Goal: Check status: Check status

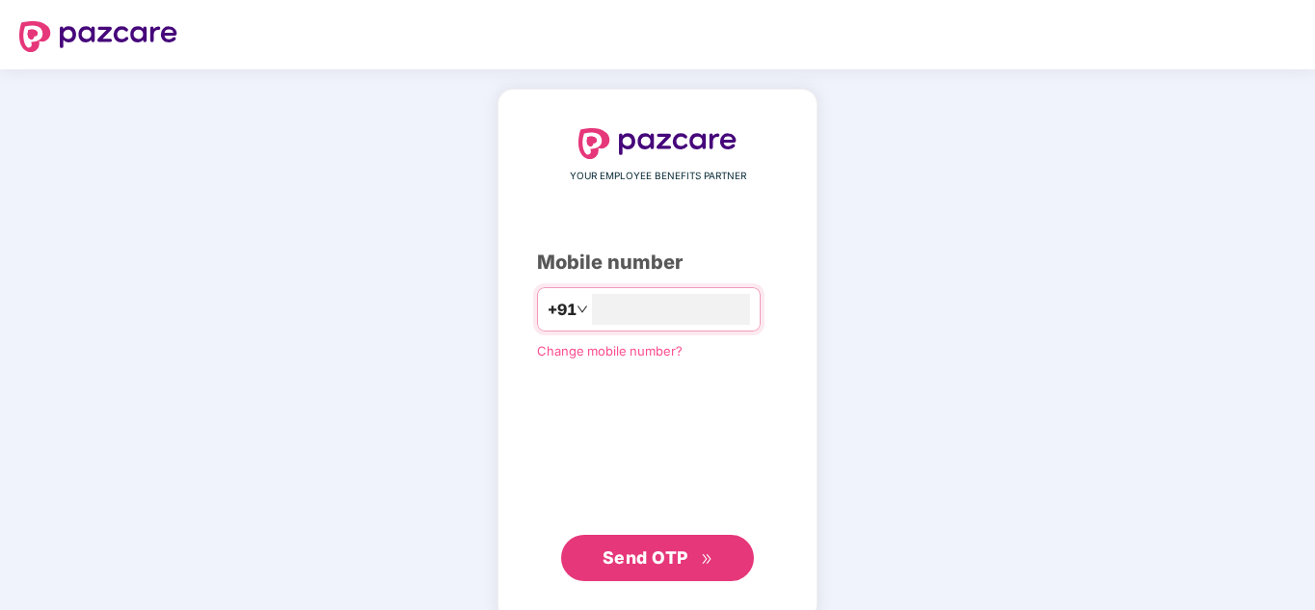
type input "**********"
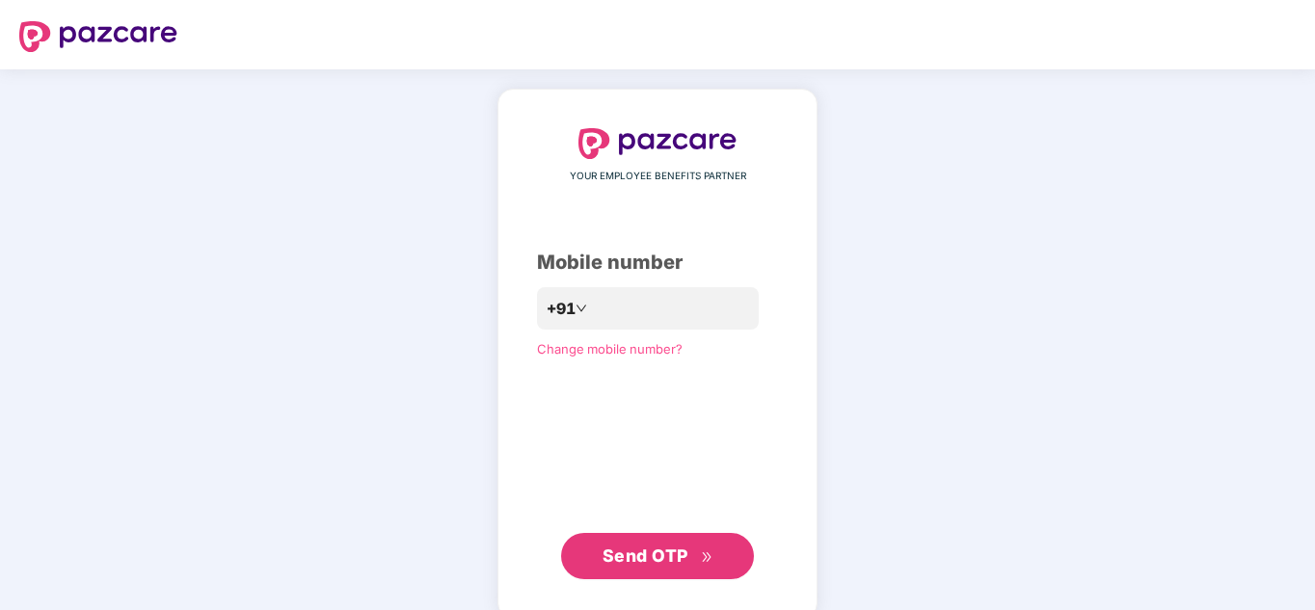
click at [656, 549] on span "Send OTP" at bounding box center [646, 556] width 86 height 20
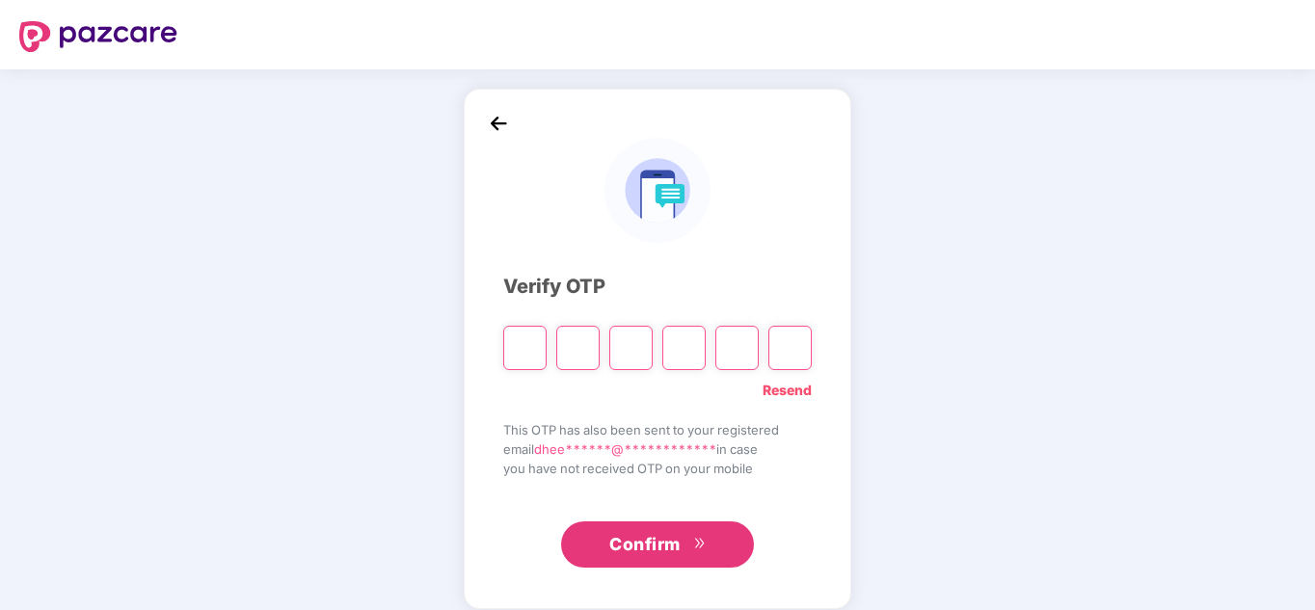
type input "*"
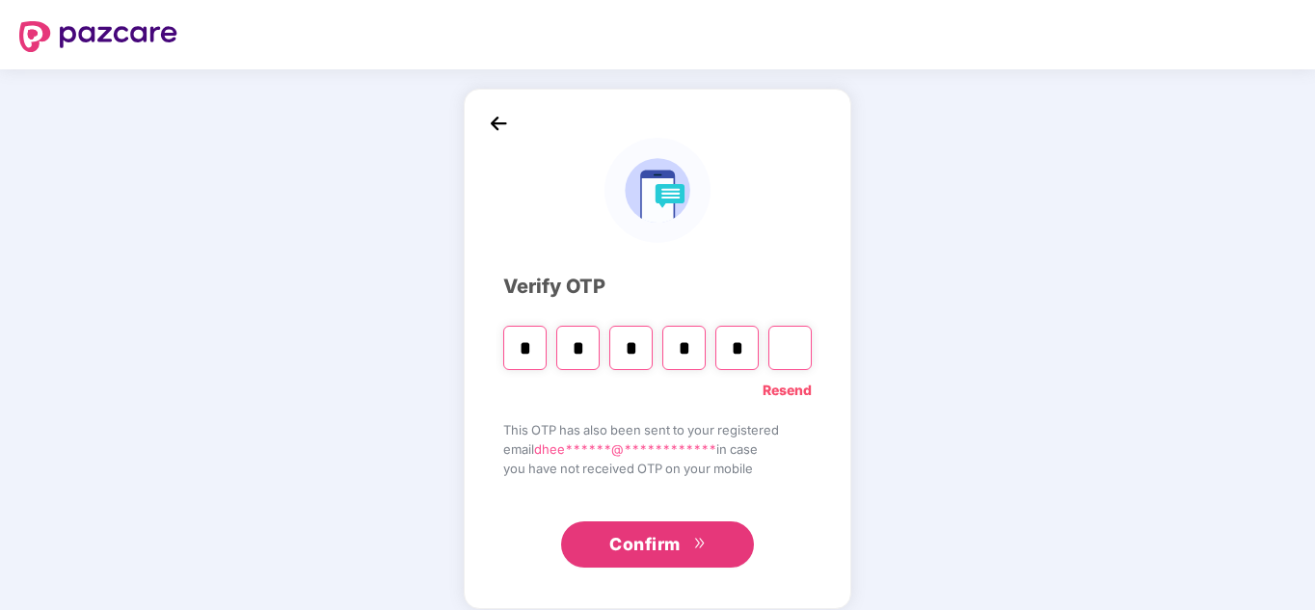
type input "*"
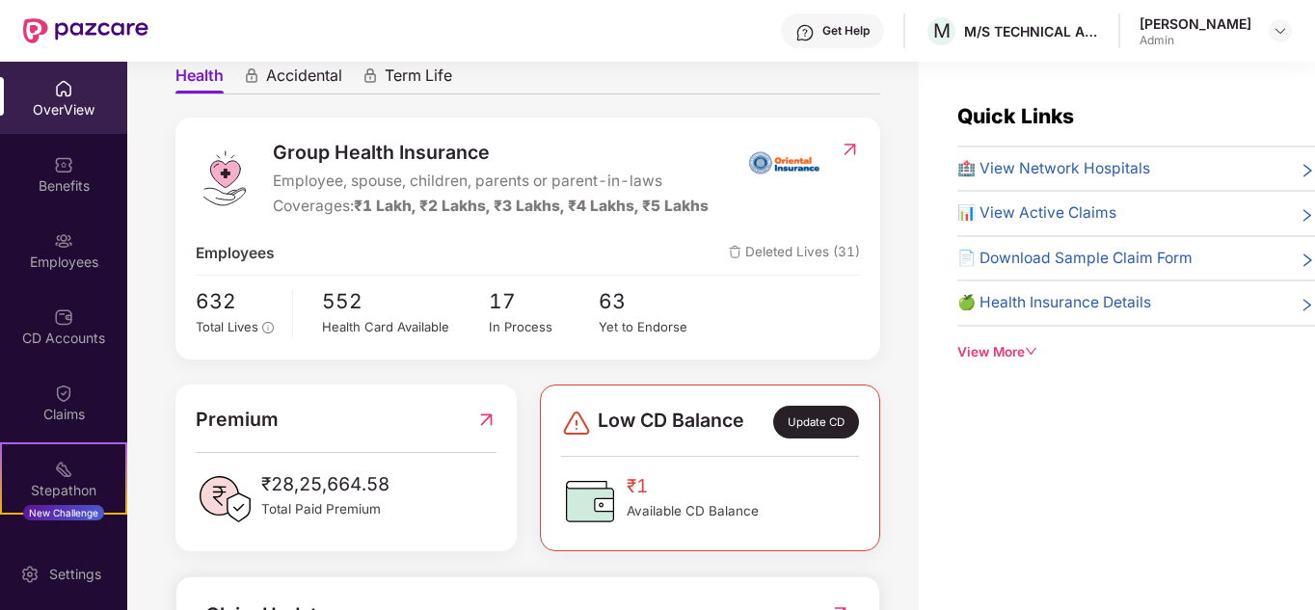
scroll to position [193, 0]
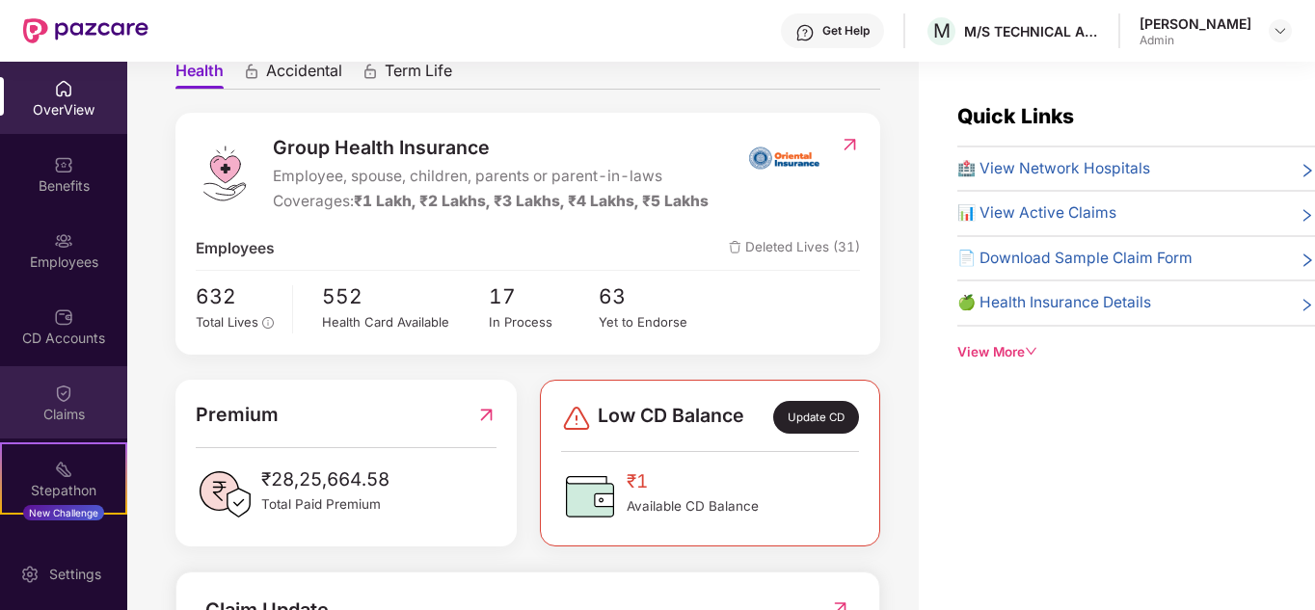
click at [79, 390] on div "Claims" at bounding box center [63, 402] width 127 height 72
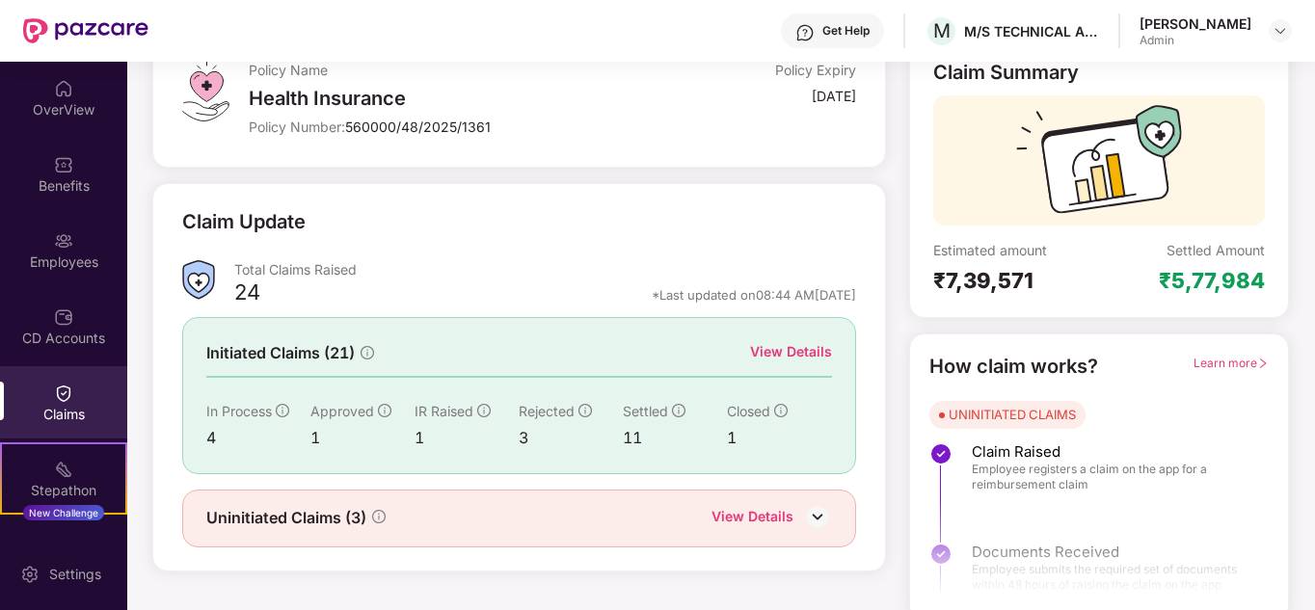
scroll to position [145, 0]
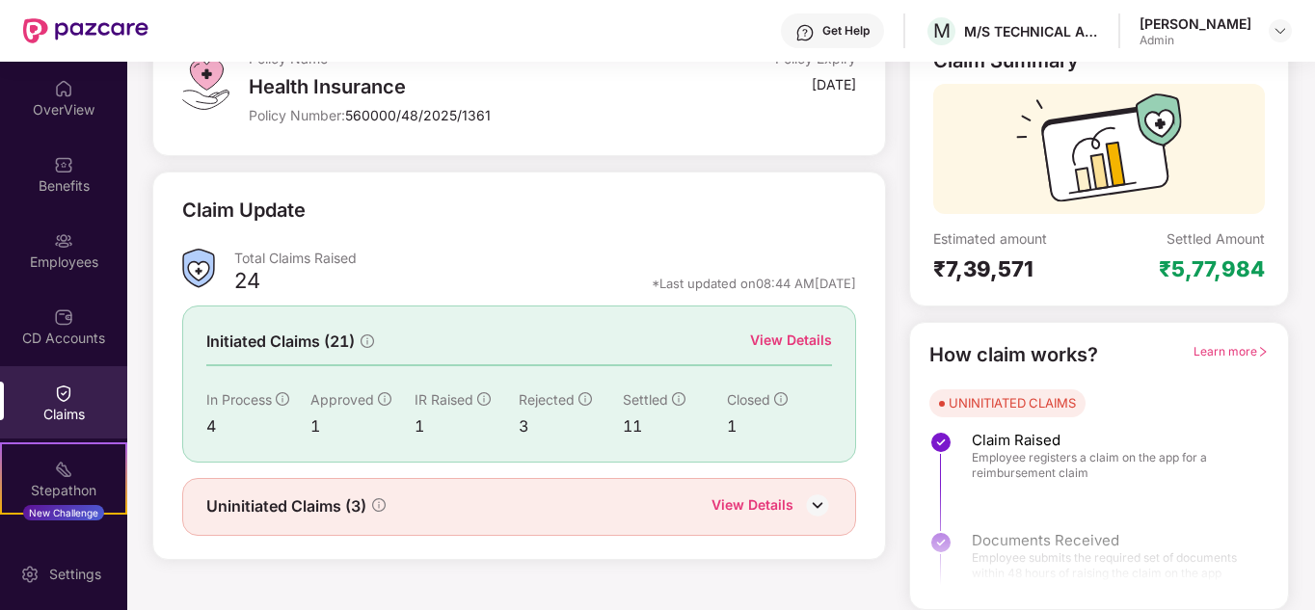
click at [817, 504] on img at bounding box center [817, 505] width 29 height 29
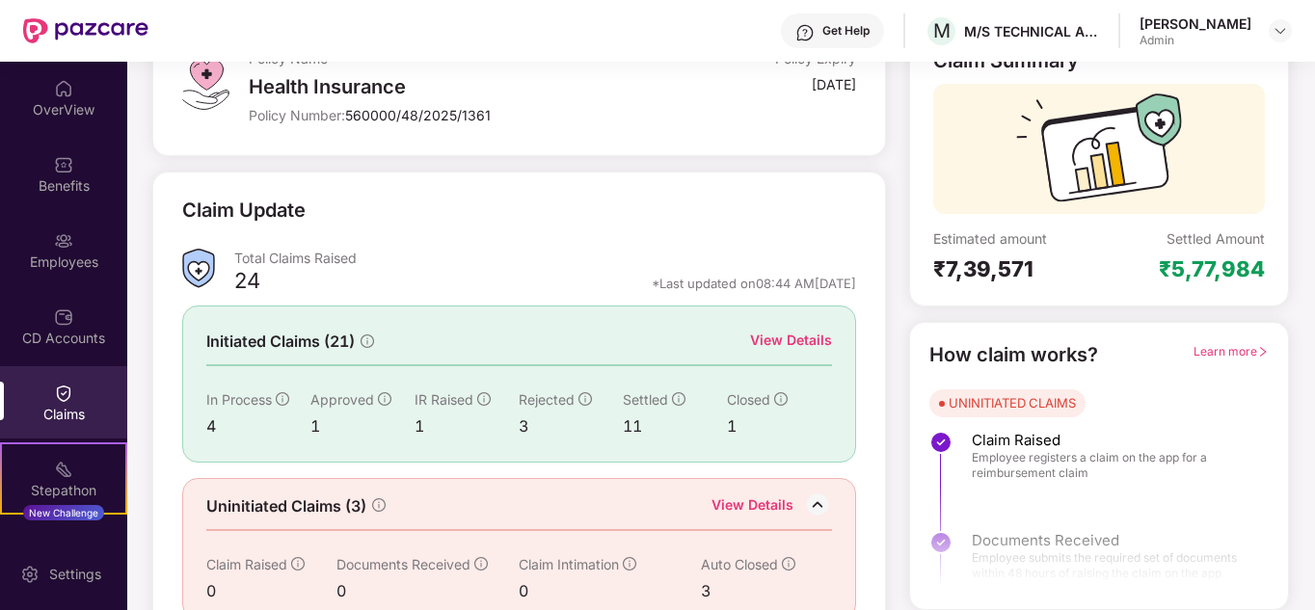
scroll to position [178, 0]
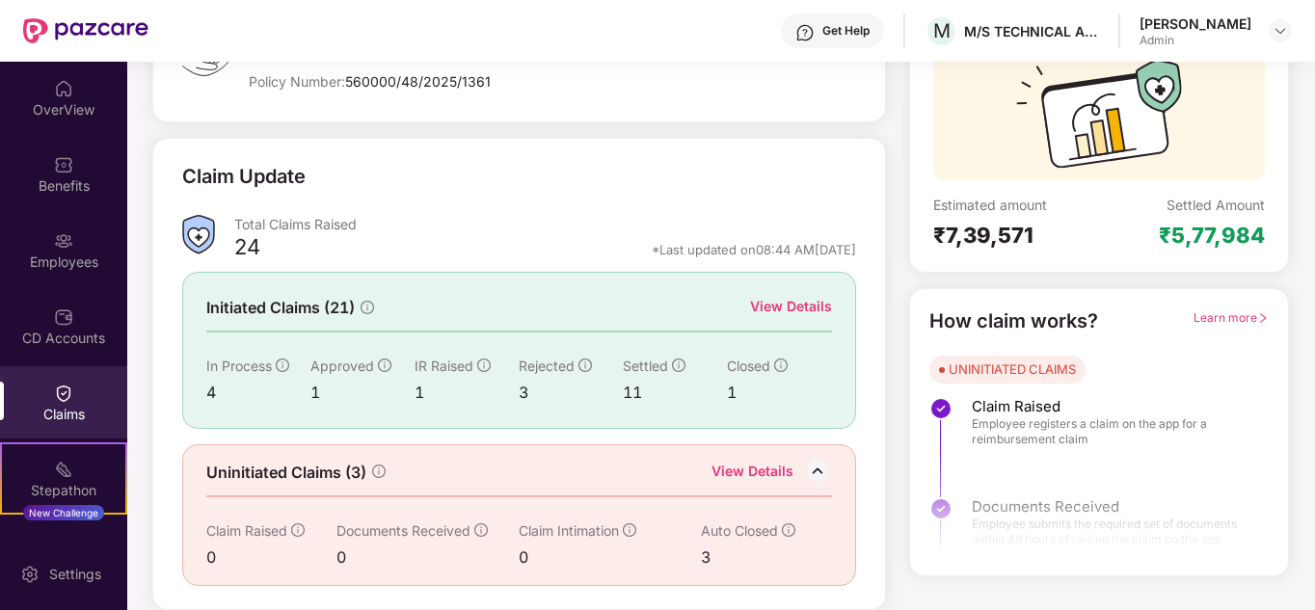
click at [788, 308] on div "View Details" at bounding box center [791, 306] width 82 height 21
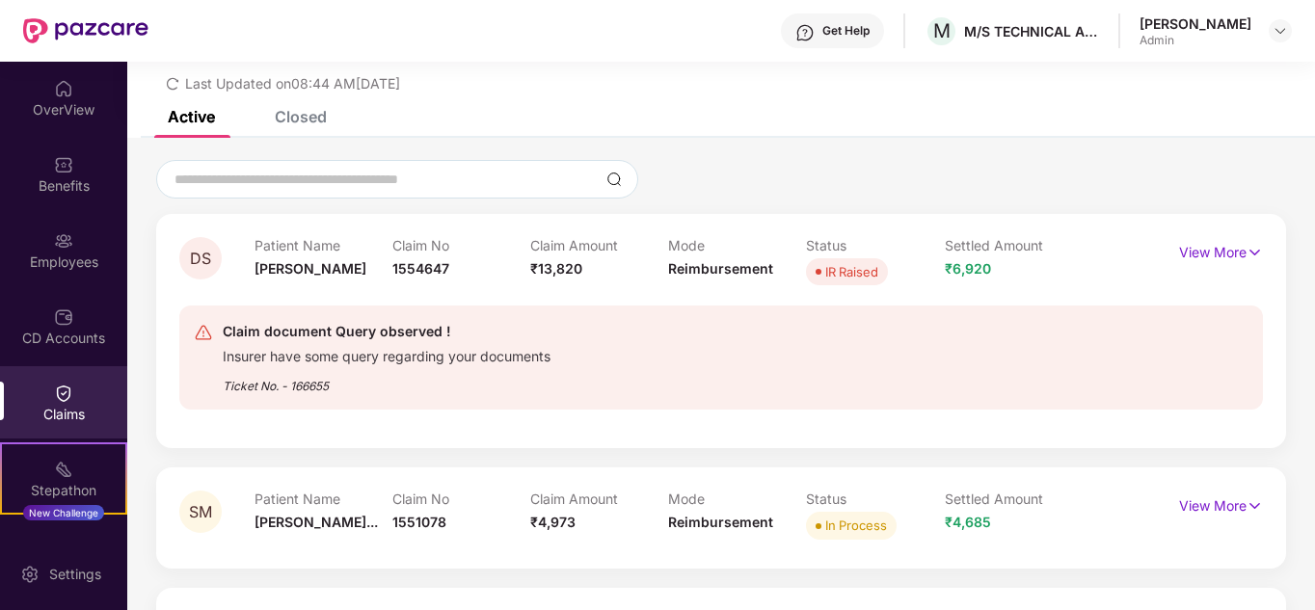
scroll to position [178, 0]
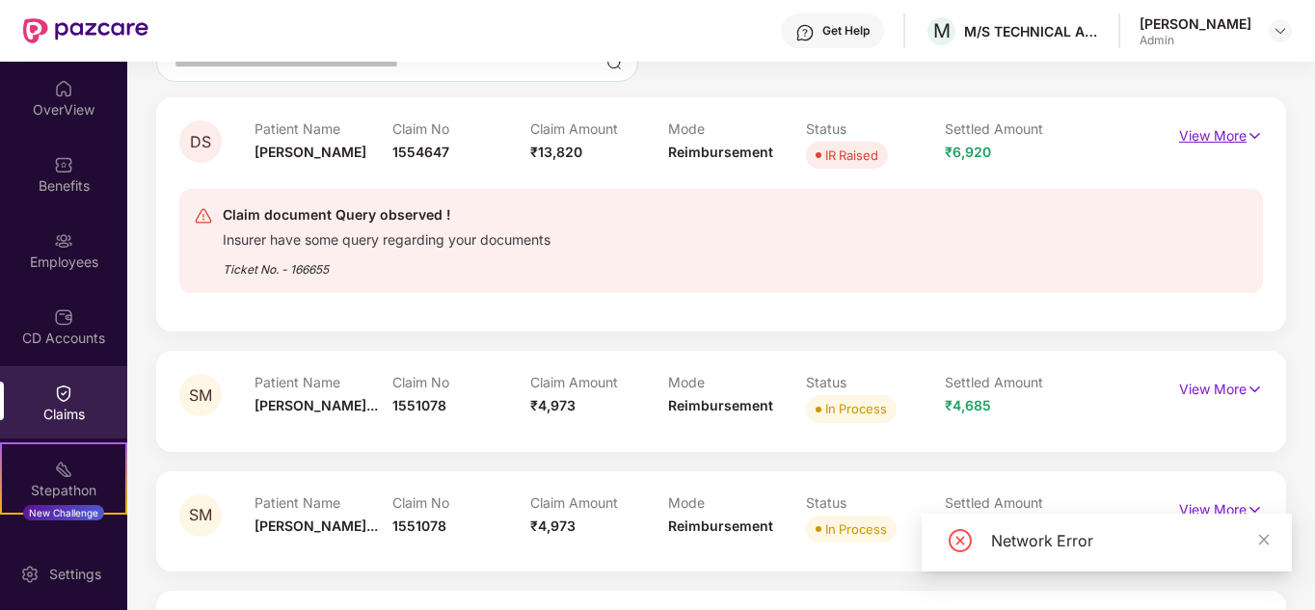
click at [1256, 137] on img at bounding box center [1254, 135] width 16 height 21
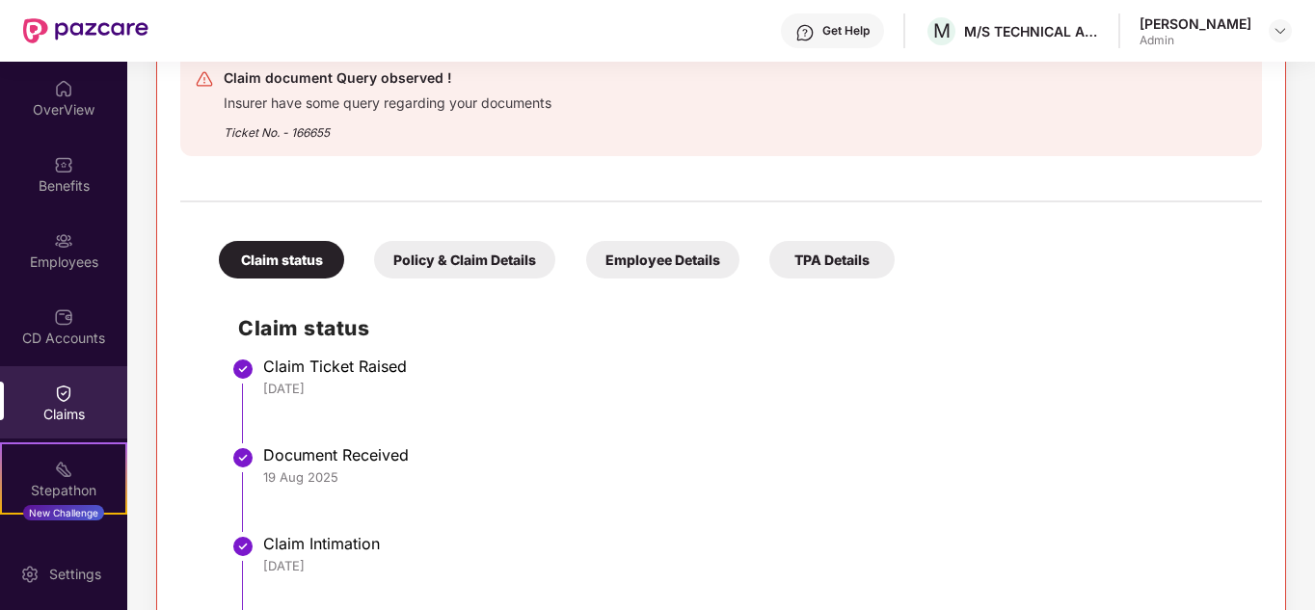
scroll to position [371, 0]
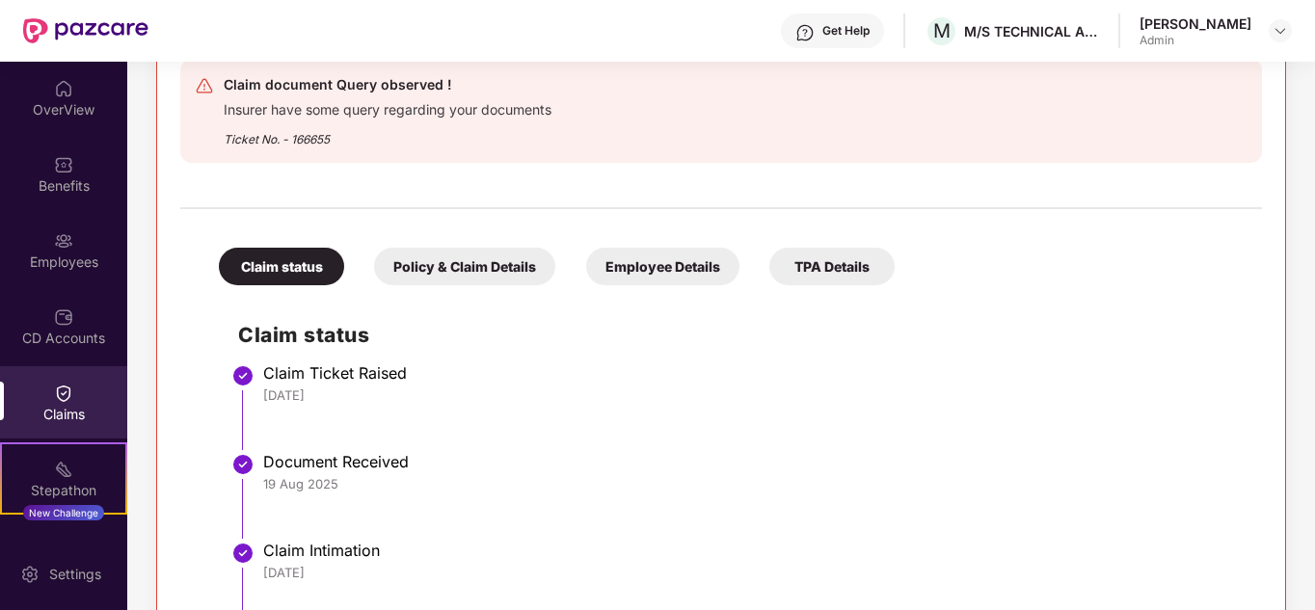
click at [501, 266] on div "Policy & Claim Details" at bounding box center [464, 267] width 181 height 38
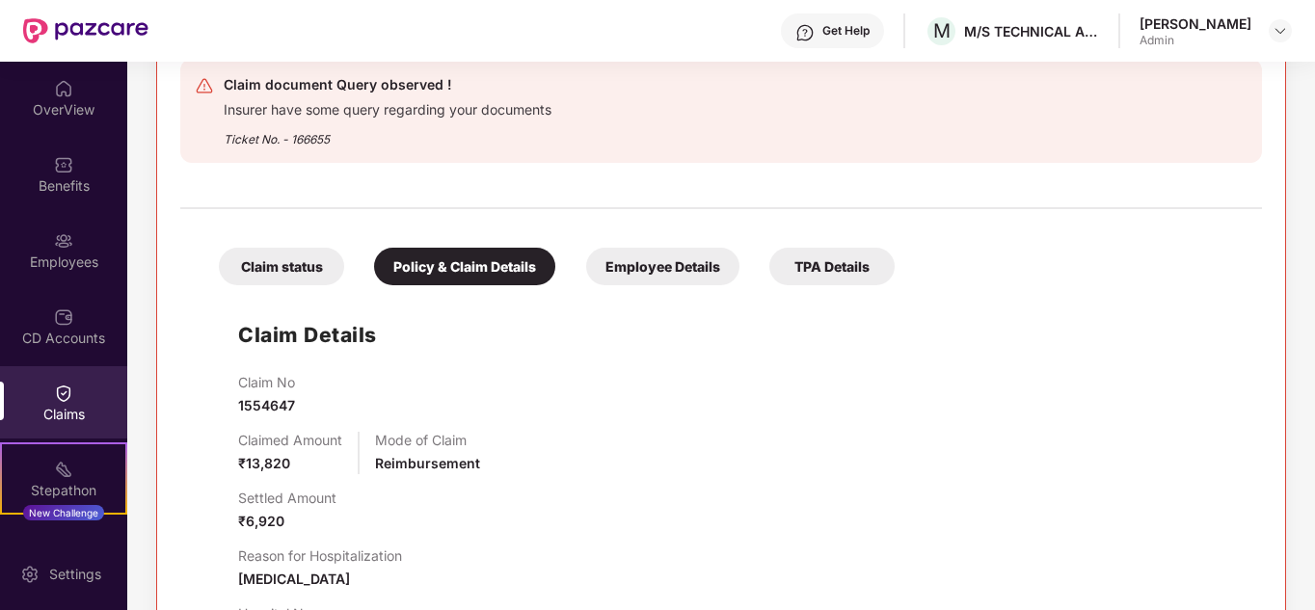
click at [662, 275] on div "Employee Details" at bounding box center [662, 267] width 153 height 38
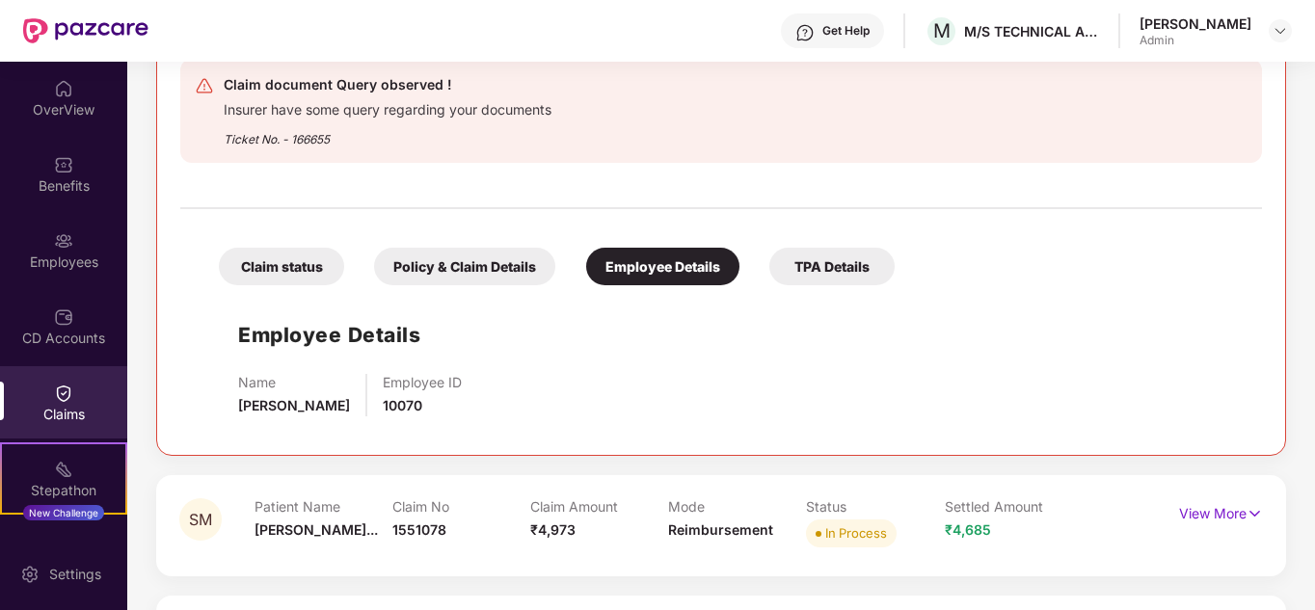
click at [818, 262] on div "TPA Details" at bounding box center [831, 267] width 125 height 38
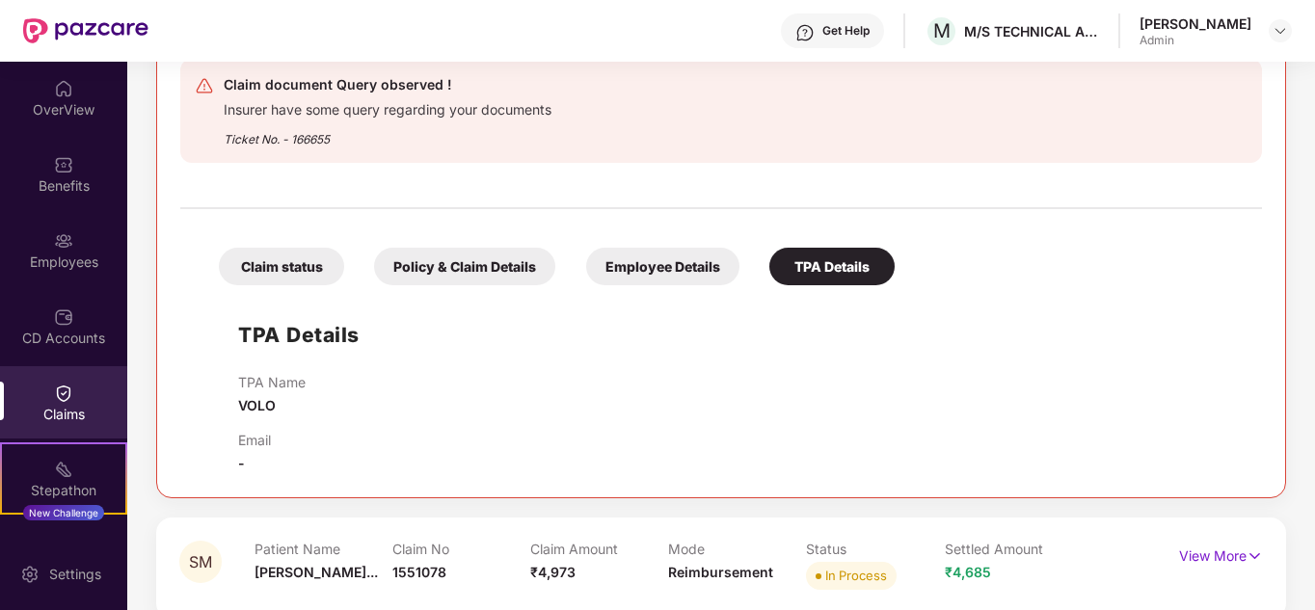
click at [394, 267] on div "Policy & Claim Details" at bounding box center [464, 267] width 181 height 38
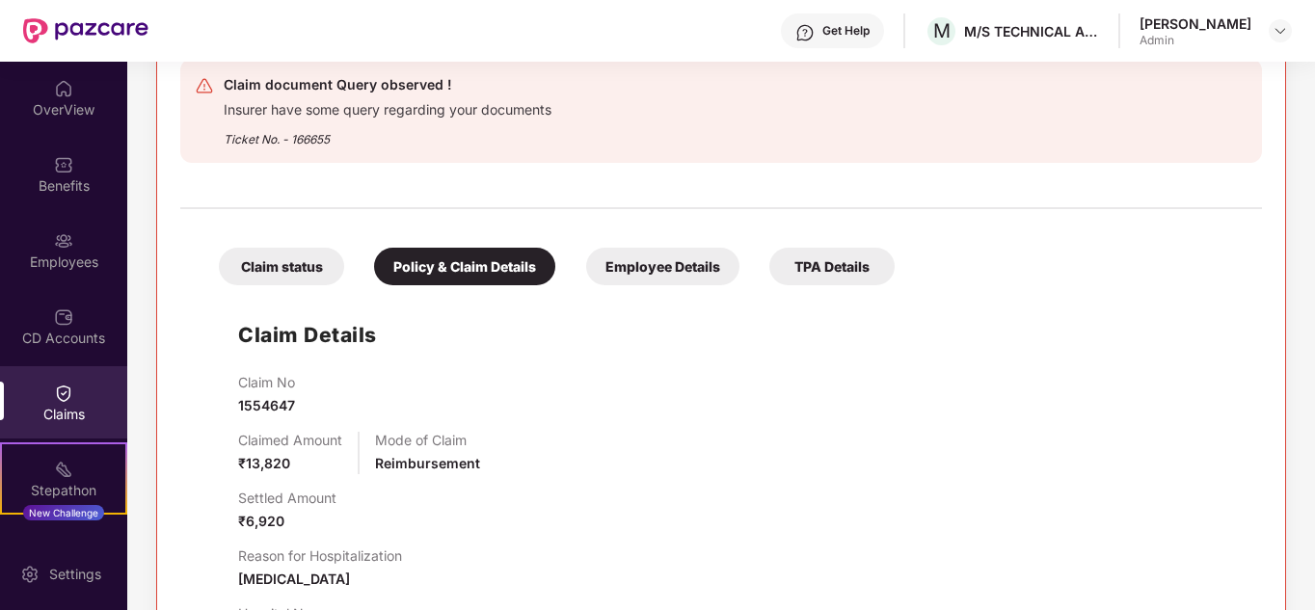
click at [273, 274] on div "Claim status" at bounding box center [281, 267] width 125 height 38
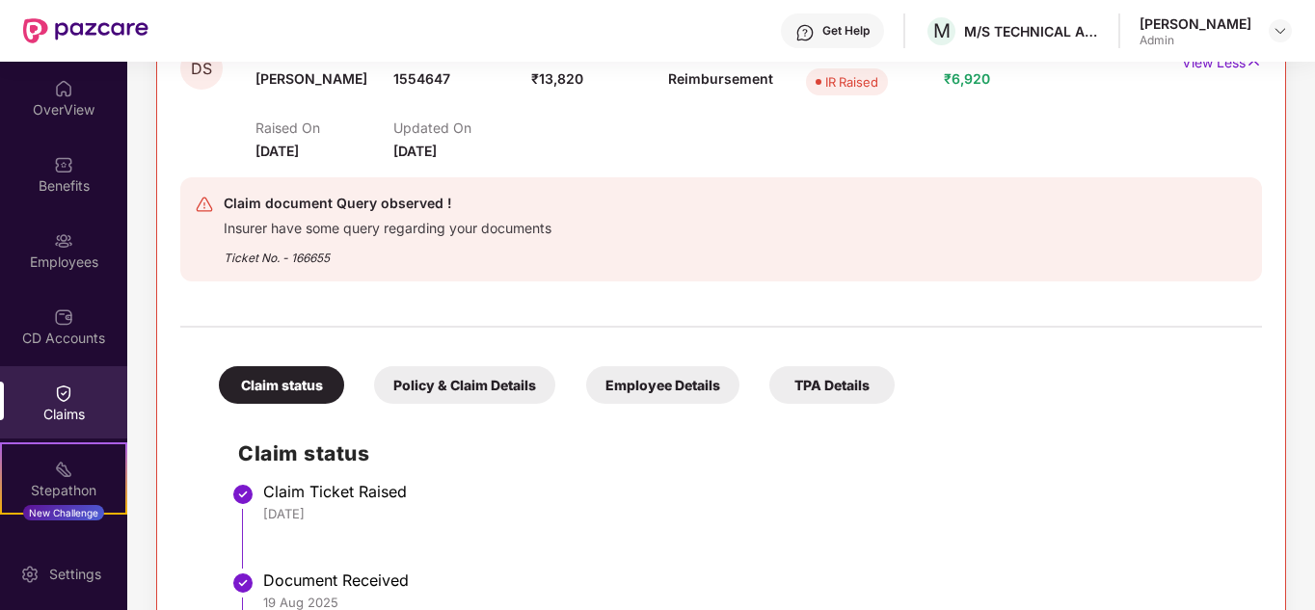
scroll to position [0, 0]
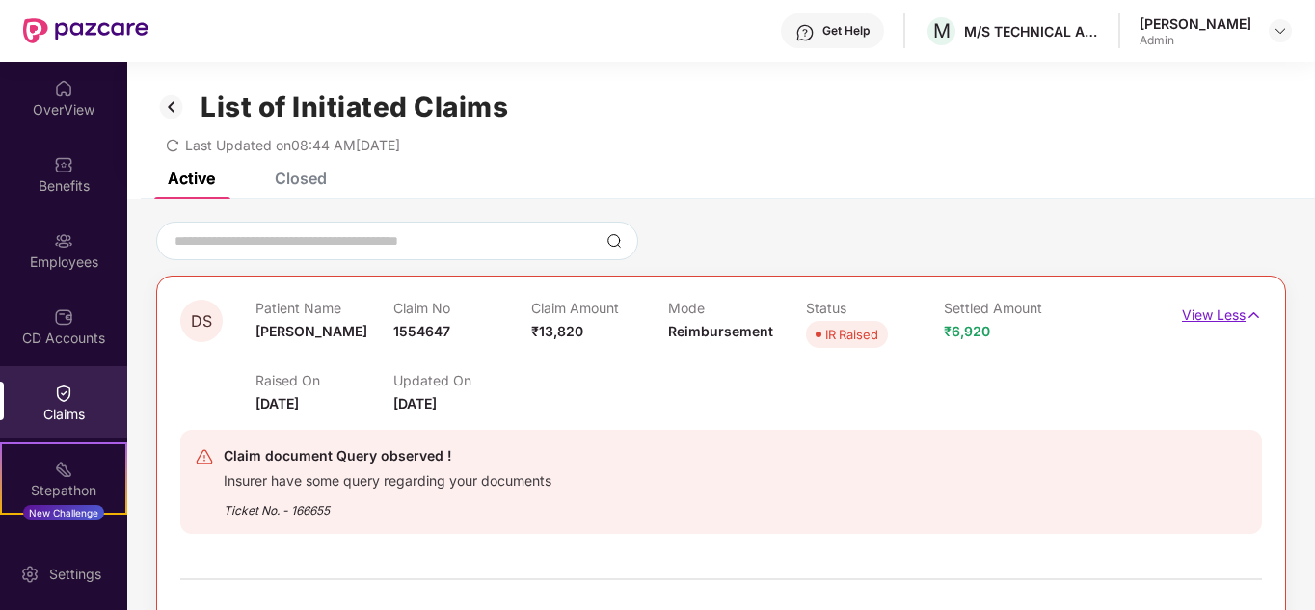
click at [1225, 313] on p "View Less" at bounding box center [1222, 313] width 80 height 26
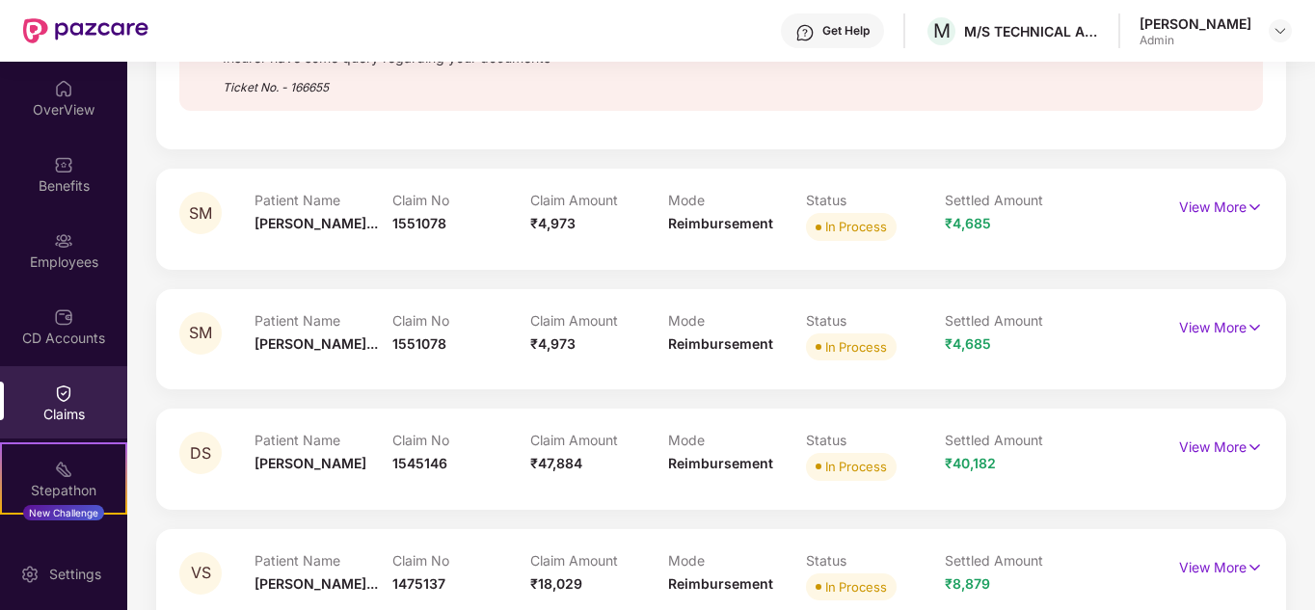
scroll to position [399, 0]
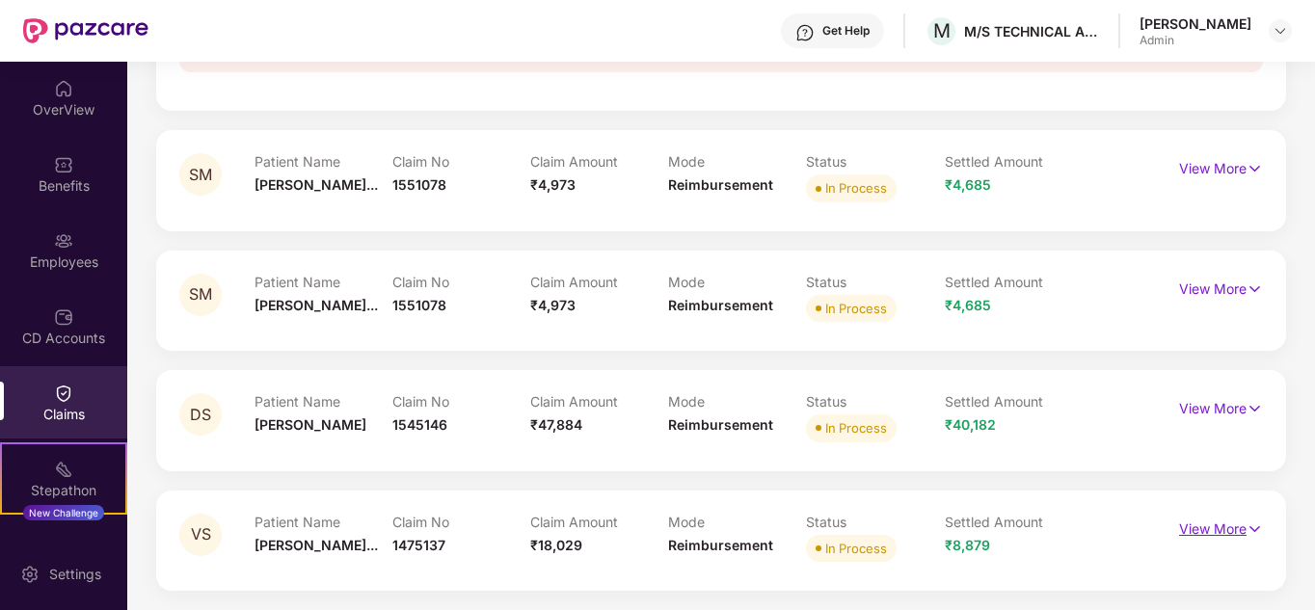
click at [1206, 529] on p "View More" at bounding box center [1221, 527] width 84 height 26
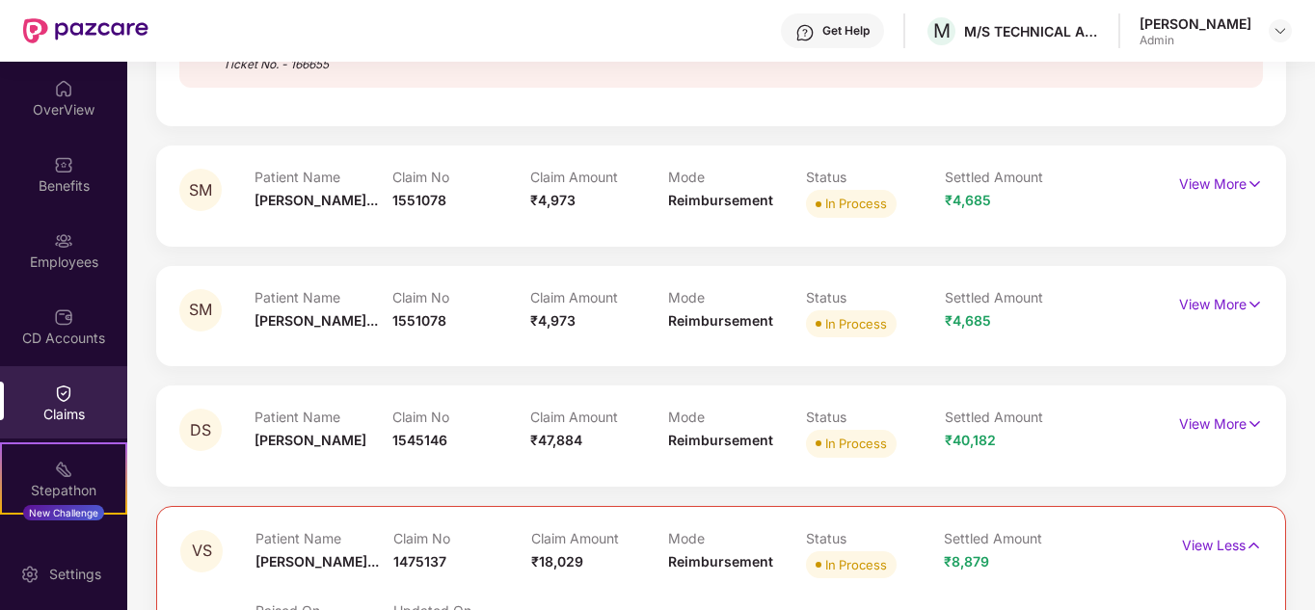
scroll to position [429, 0]
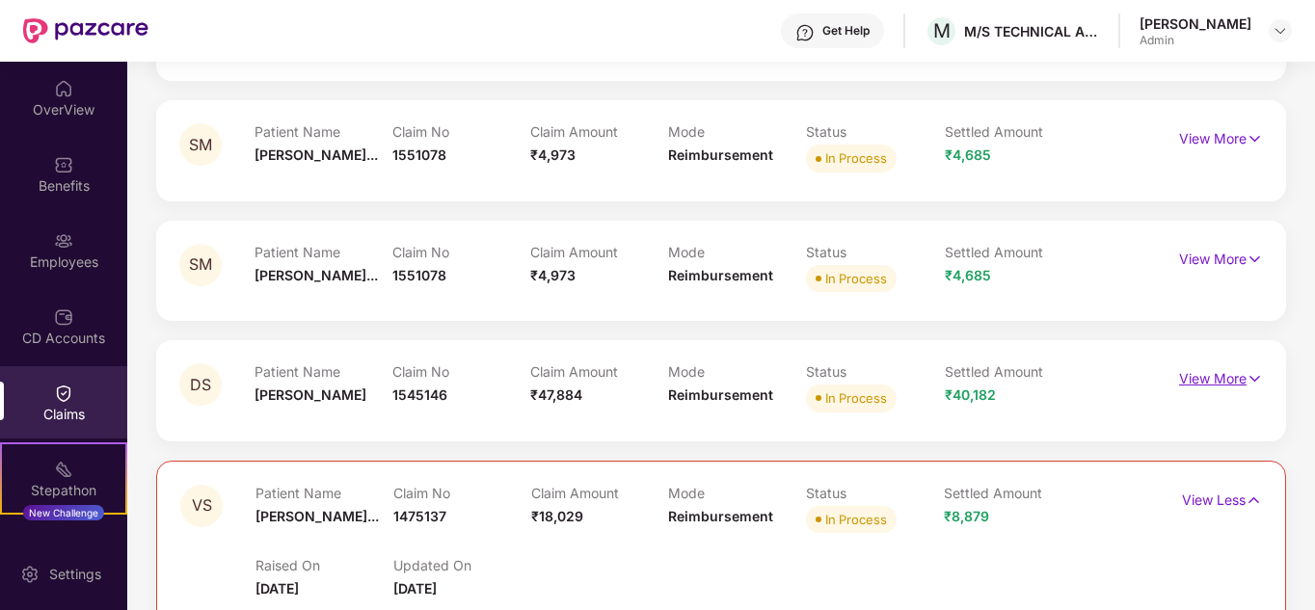
click at [1220, 373] on p "View More" at bounding box center [1221, 376] width 84 height 26
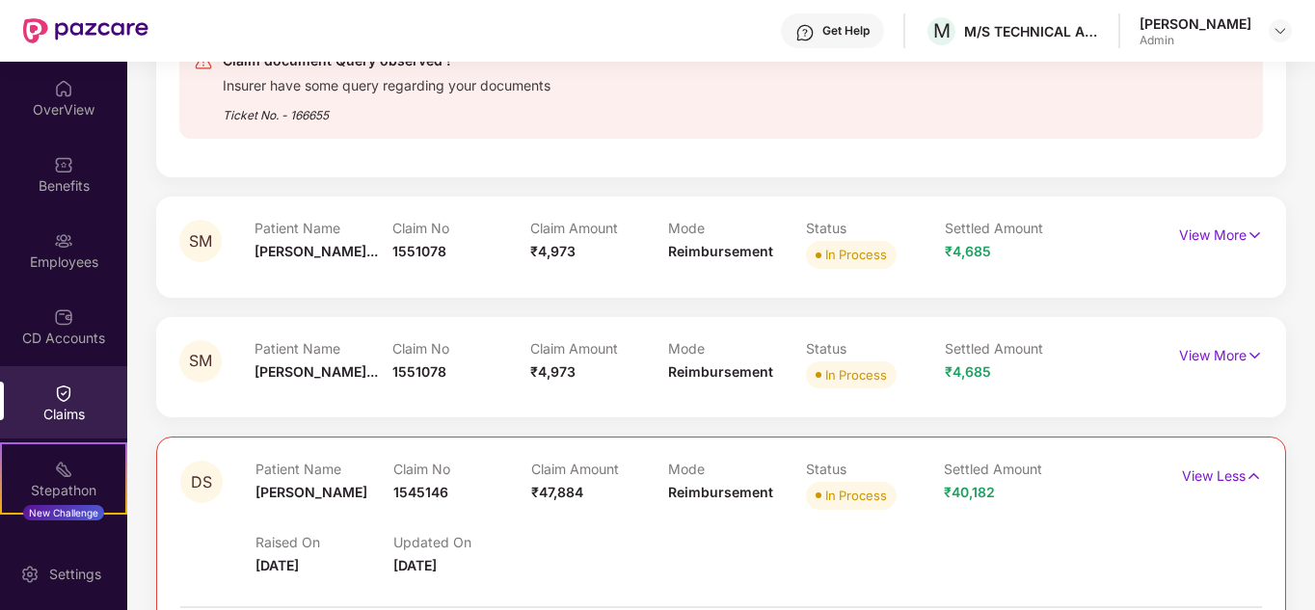
scroll to position [0, 0]
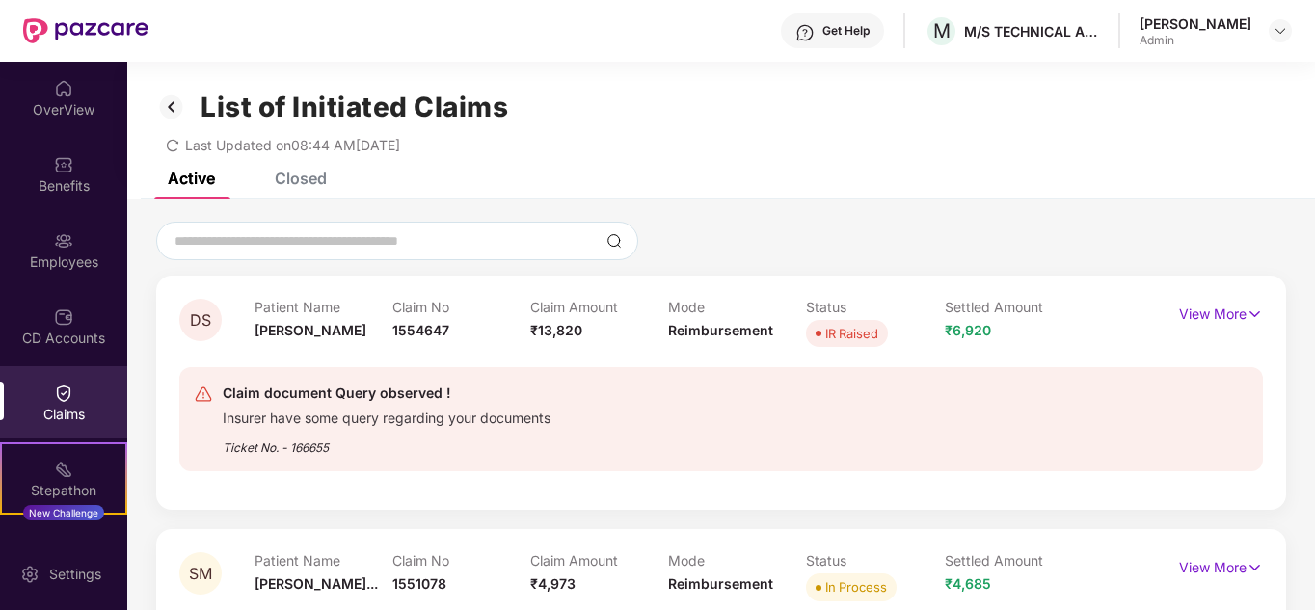
click at [307, 188] on div "Closed" at bounding box center [286, 178] width 81 height 42
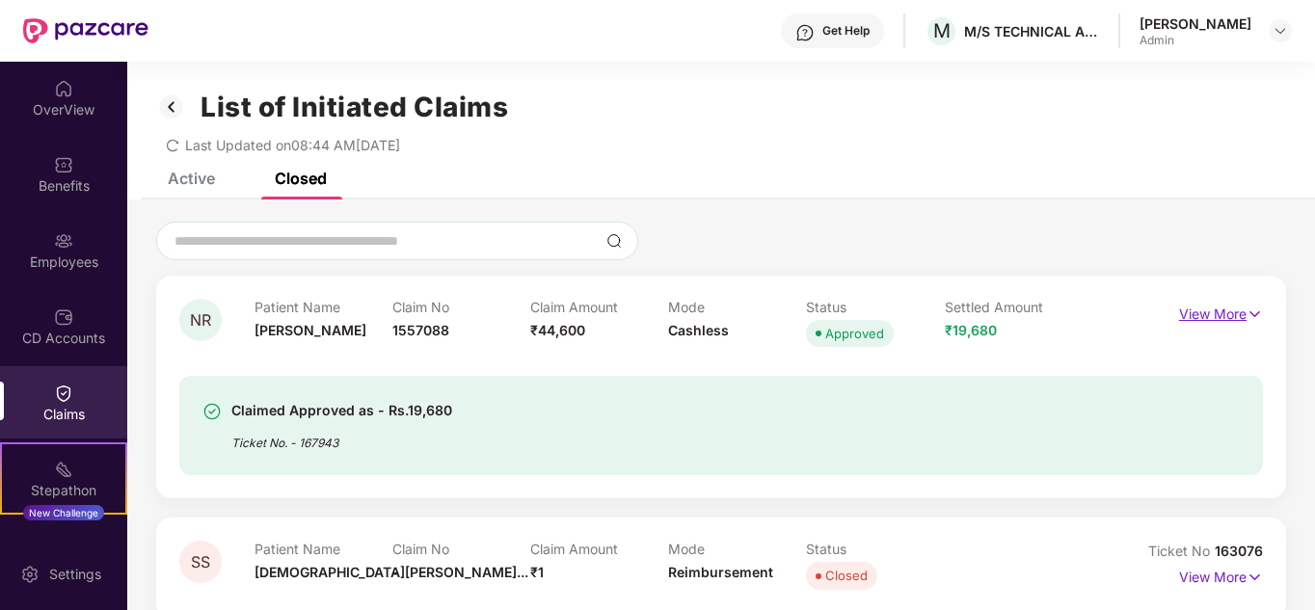
click at [1191, 314] on p "View More" at bounding box center [1221, 312] width 84 height 26
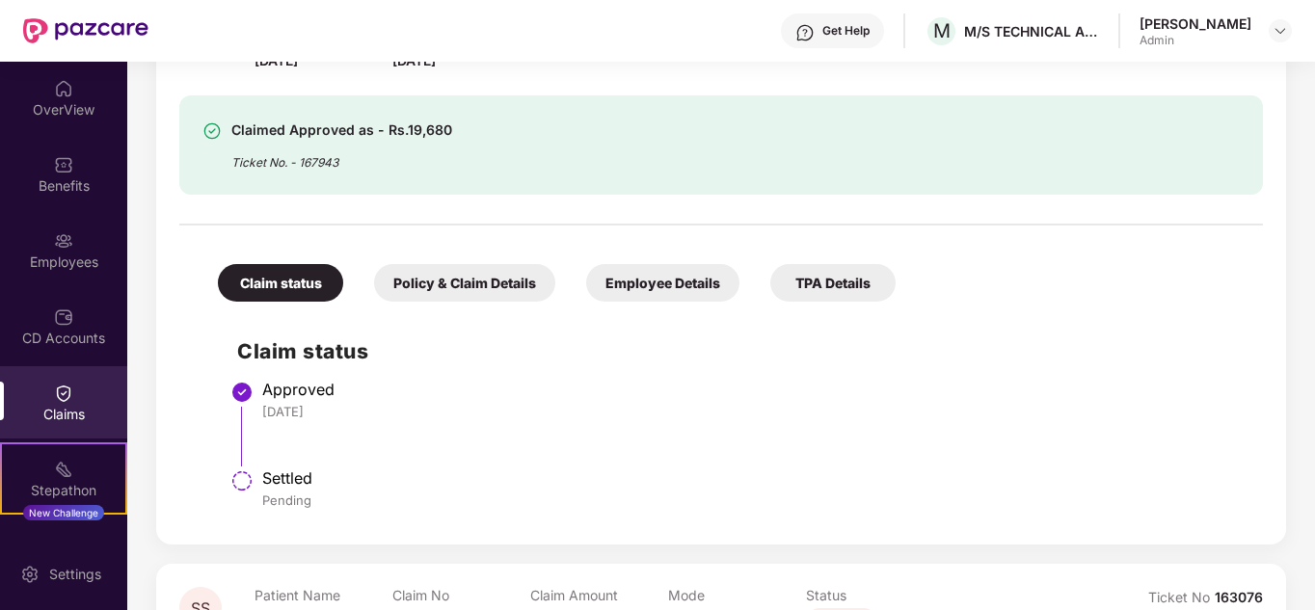
scroll to position [386, 0]
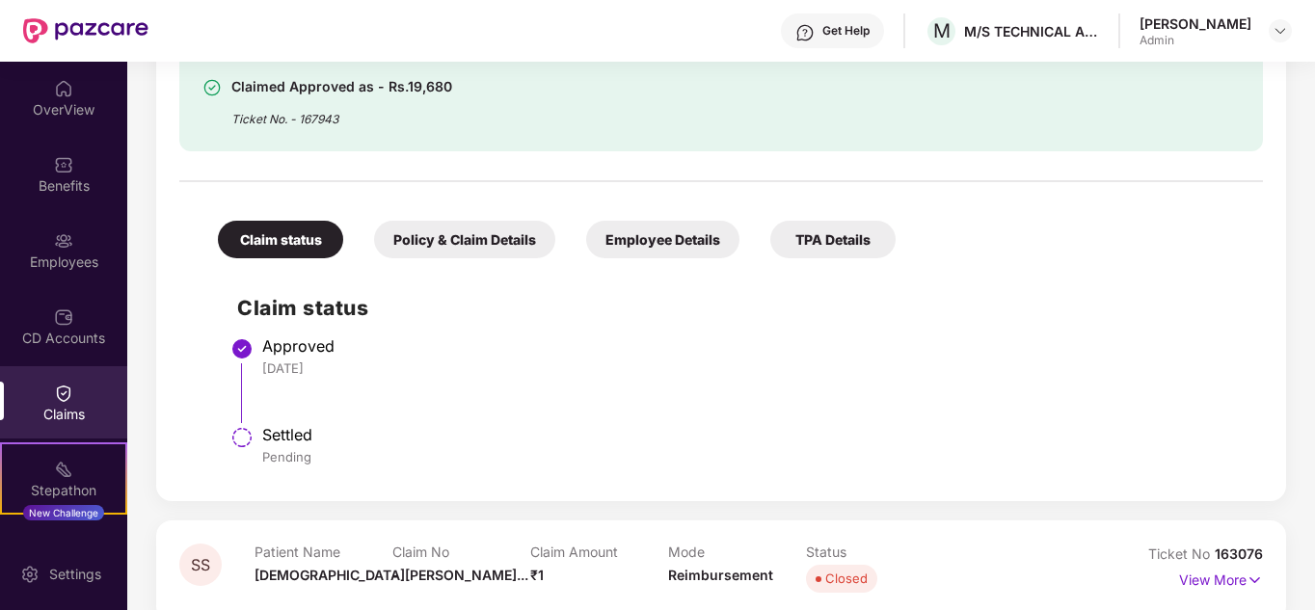
click at [457, 247] on div "Policy & Claim Details" at bounding box center [464, 240] width 181 height 38
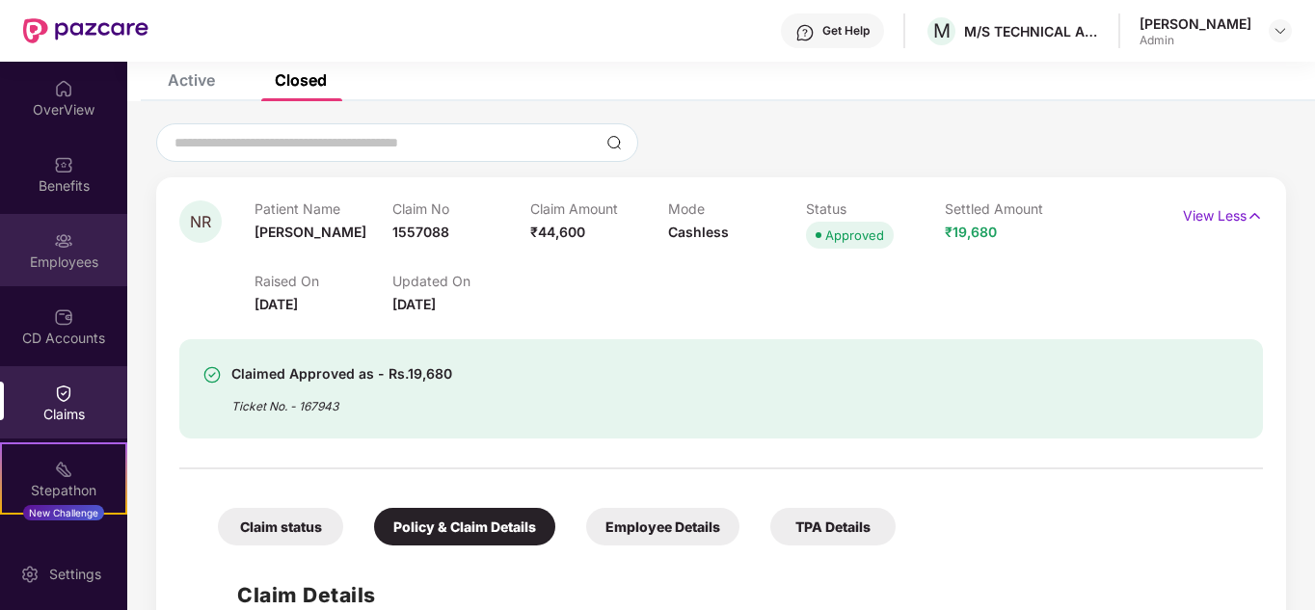
scroll to position [96, 0]
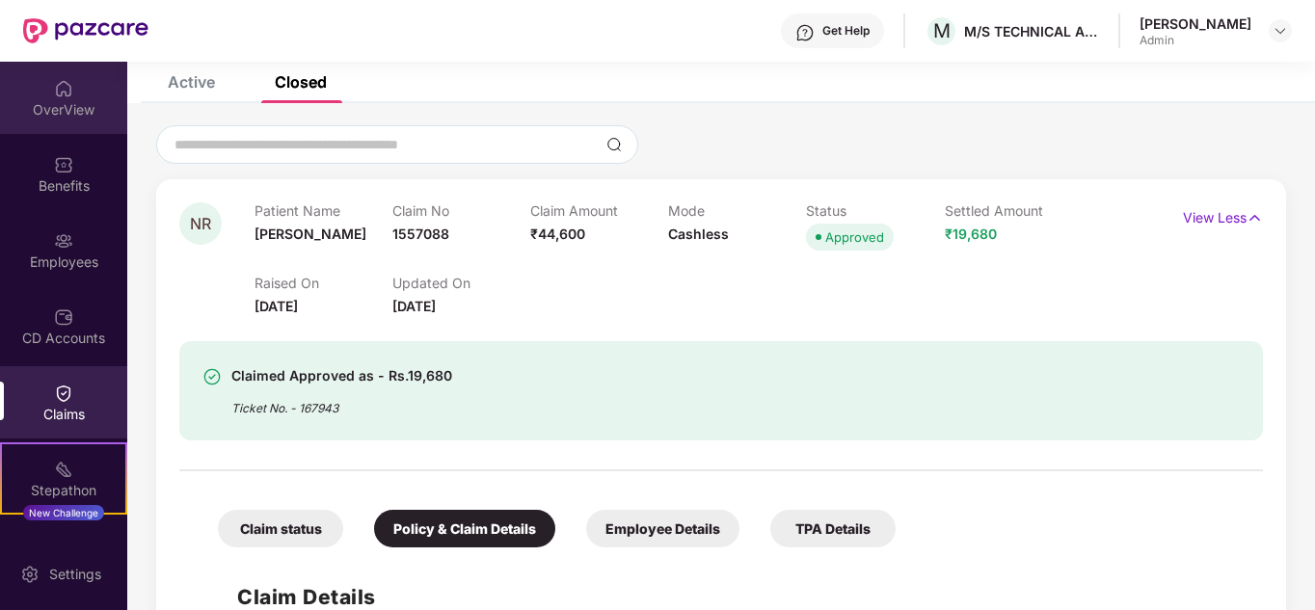
click at [67, 111] on div "OverView" at bounding box center [63, 109] width 127 height 19
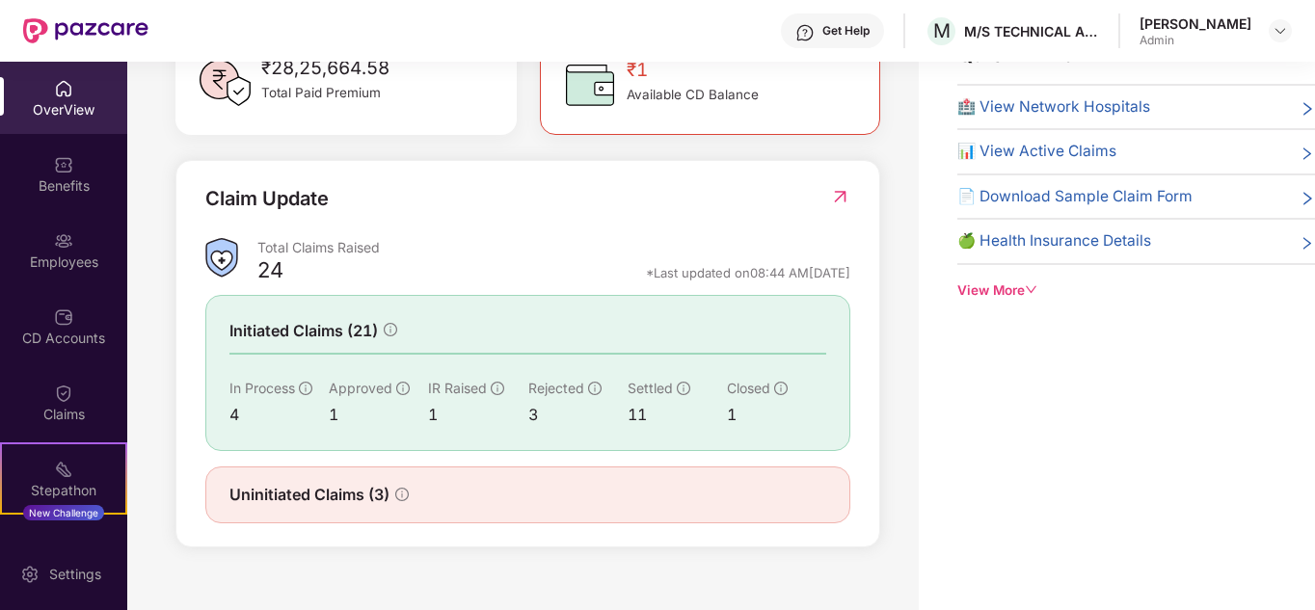
scroll to position [576, 0]
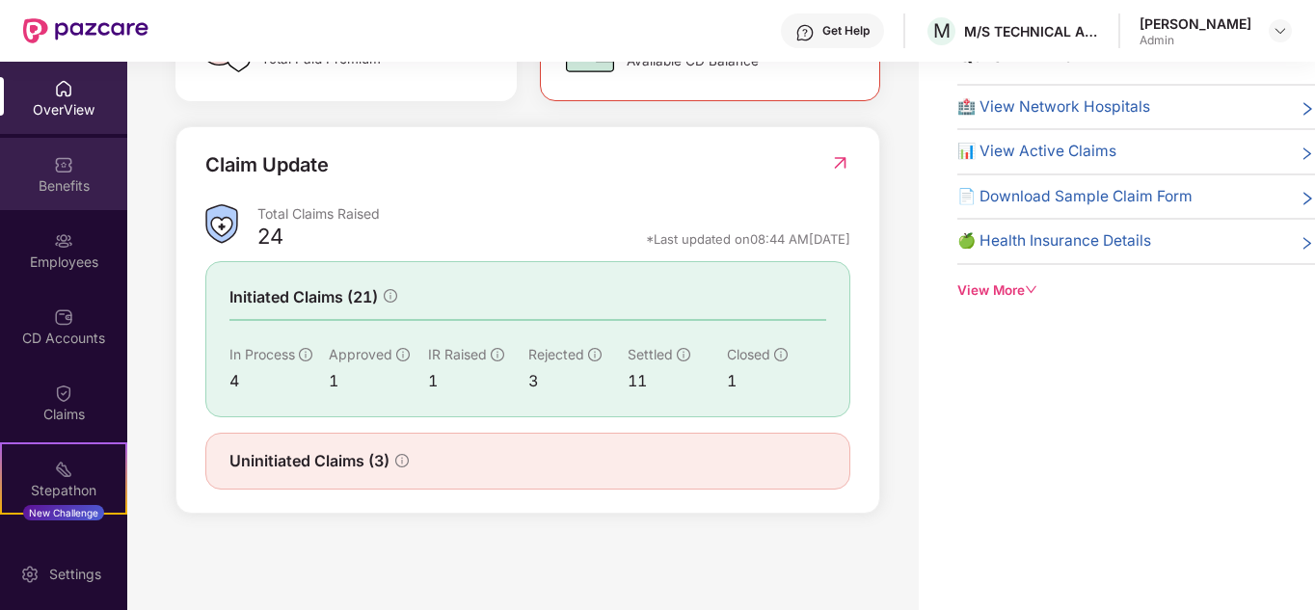
click at [74, 188] on div "Benefits" at bounding box center [63, 185] width 127 height 19
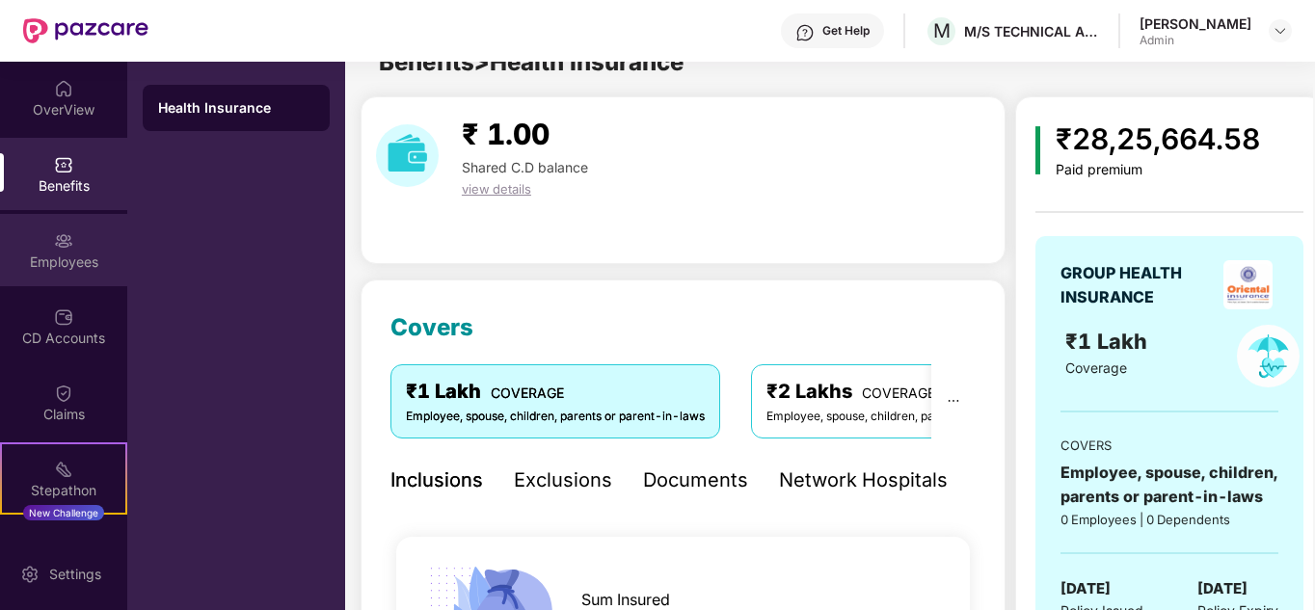
scroll to position [62, 0]
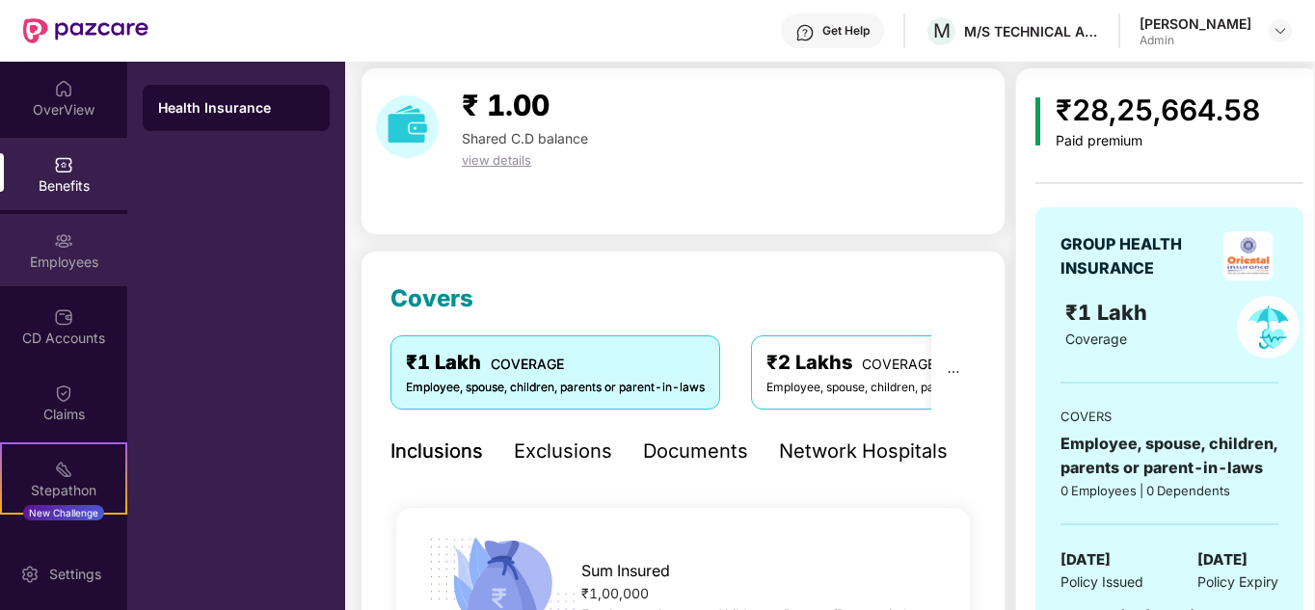
click at [57, 245] on img at bounding box center [63, 240] width 19 height 19
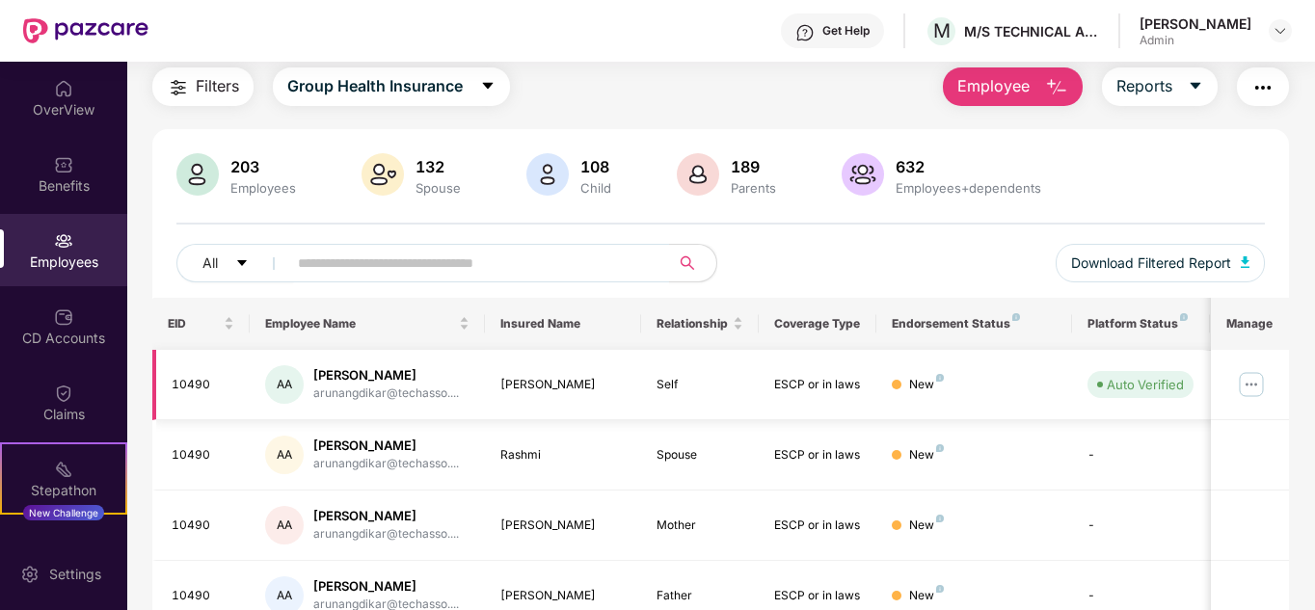
click at [1264, 382] on img at bounding box center [1251, 384] width 31 height 31
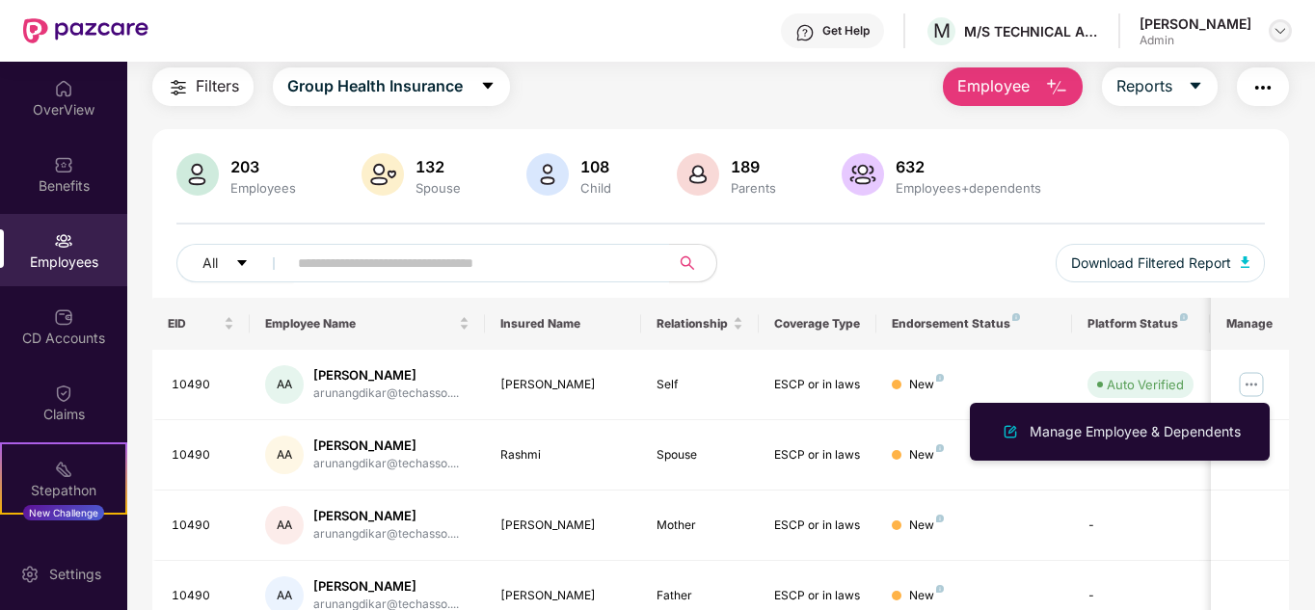
click at [1283, 37] on img at bounding box center [1280, 30] width 15 height 15
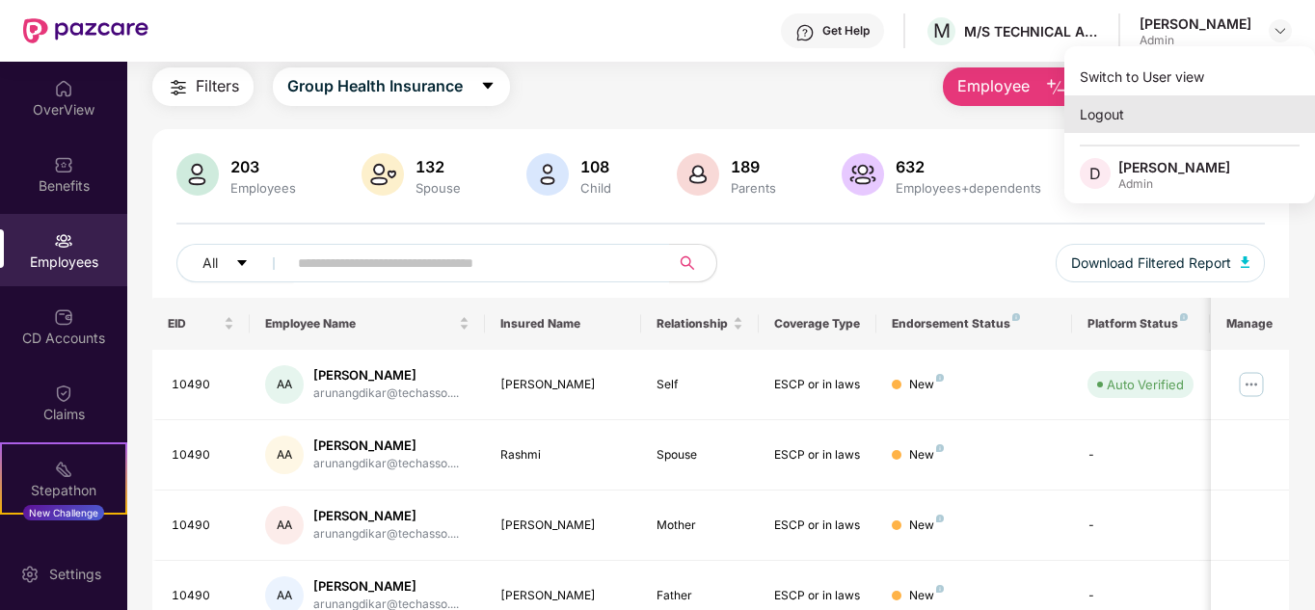
click at [1114, 111] on div "Logout" at bounding box center [1189, 114] width 251 height 38
